Goal: Transaction & Acquisition: Purchase product/service

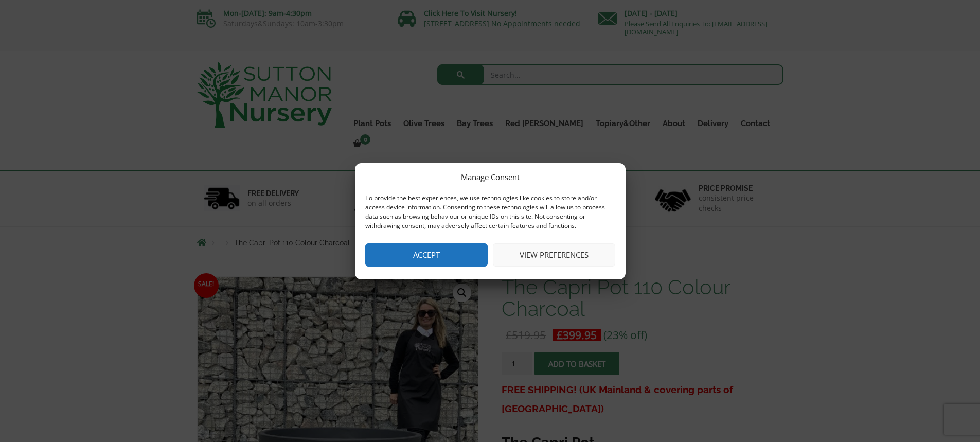
click at [425, 261] on button "Accept" at bounding box center [426, 254] width 122 height 23
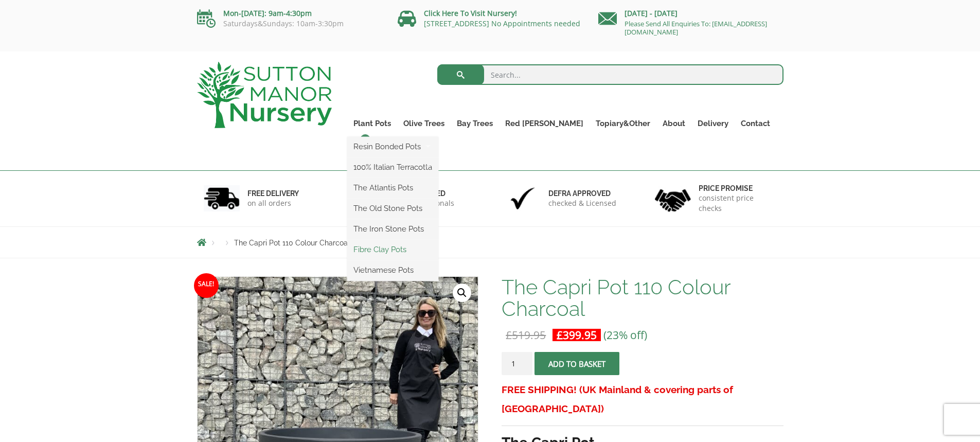
click at [407, 246] on link "Fibre Clay Pots" at bounding box center [392, 249] width 91 height 15
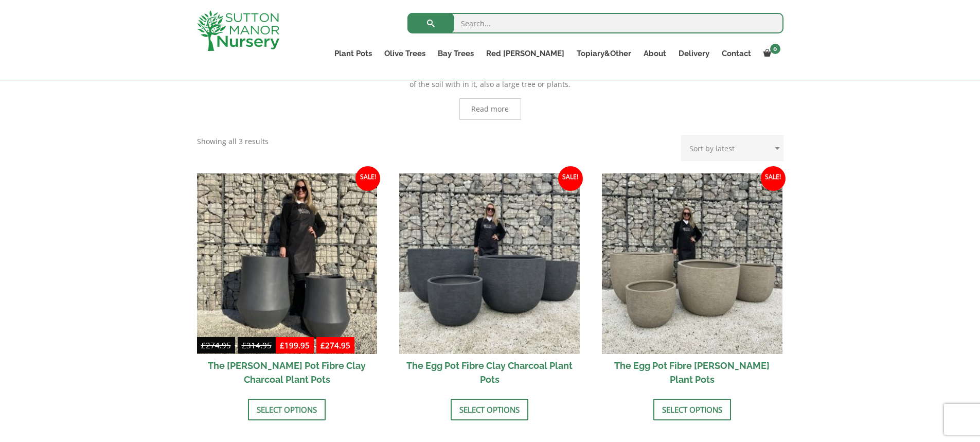
scroll to position [257, 0]
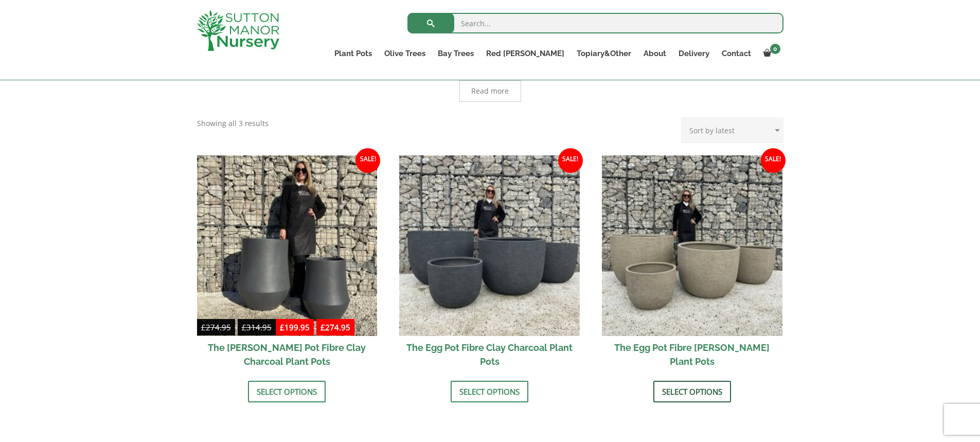
click at [715, 394] on link "Select options" at bounding box center [692, 392] width 78 height 22
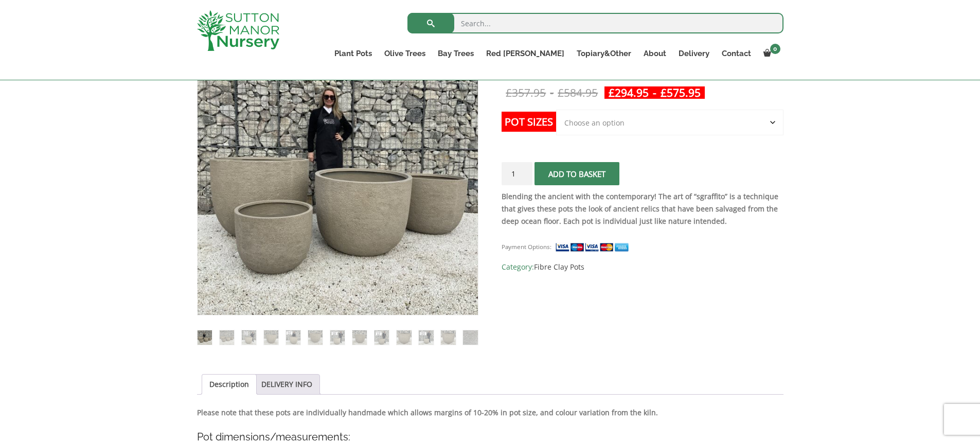
scroll to position [206, 0]
